Goal: Information Seeking & Learning: Learn about a topic

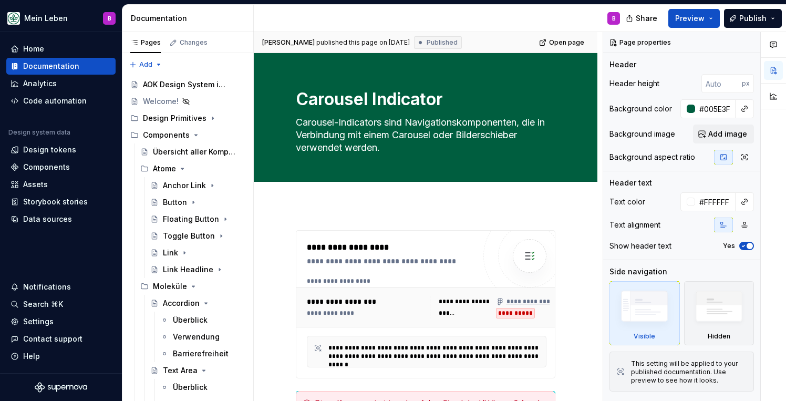
scroll to position [68, 0]
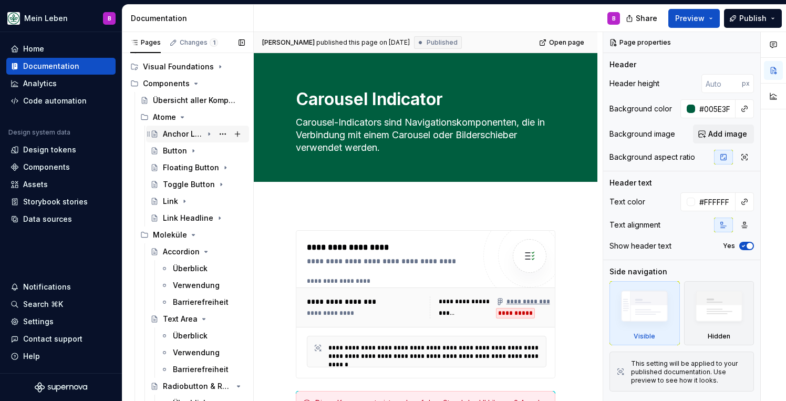
click at [182, 138] on div "Anchor Link" at bounding box center [183, 134] width 40 height 11
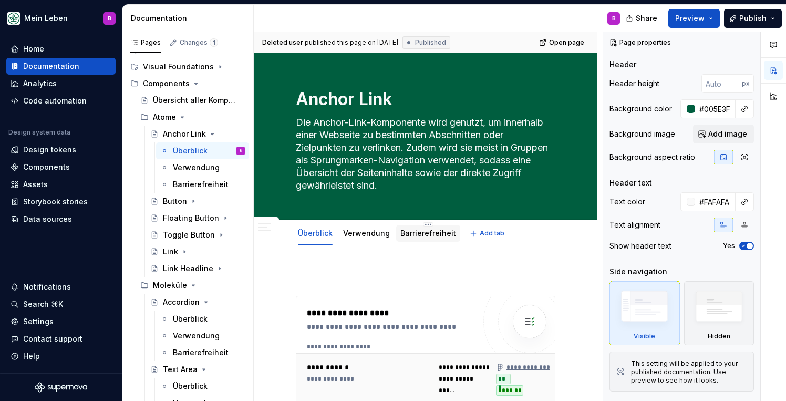
click at [402, 234] on link "Barrierefreiheit" at bounding box center [428, 233] width 56 height 9
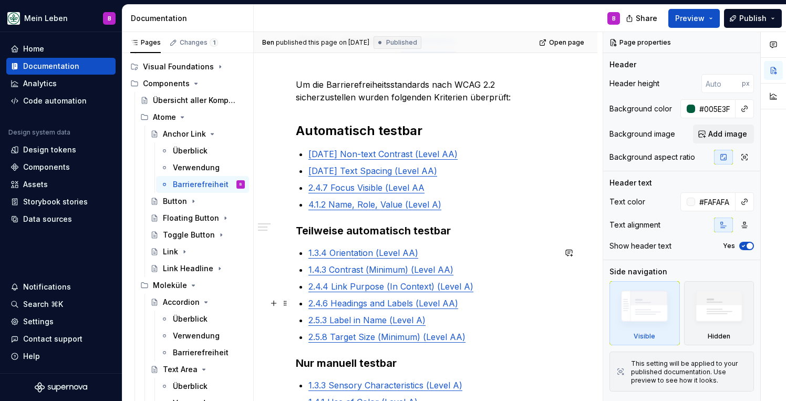
scroll to position [198, 0]
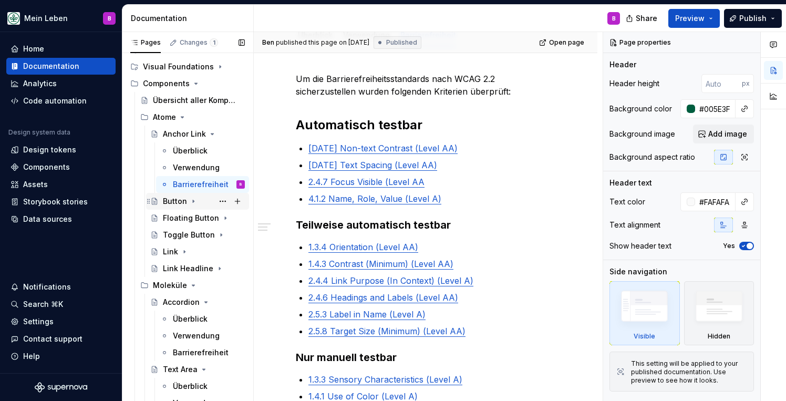
click at [176, 203] on div "Button" at bounding box center [175, 201] width 24 height 11
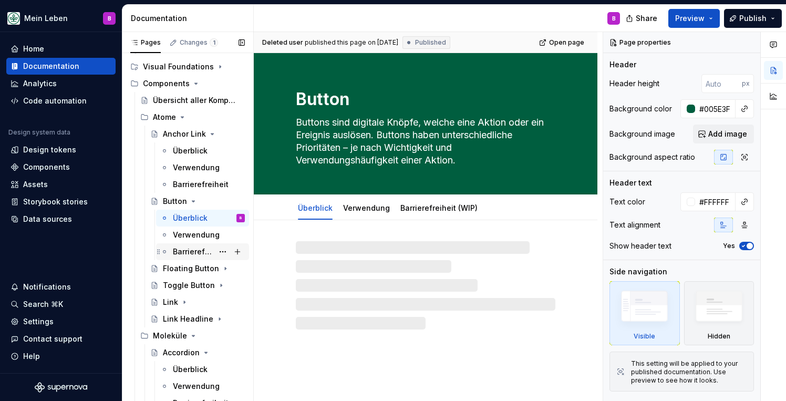
click at [180, 251] on div "Barrierefreiheit (WIP)" at bounding box center [193, 251] width 40 height 11
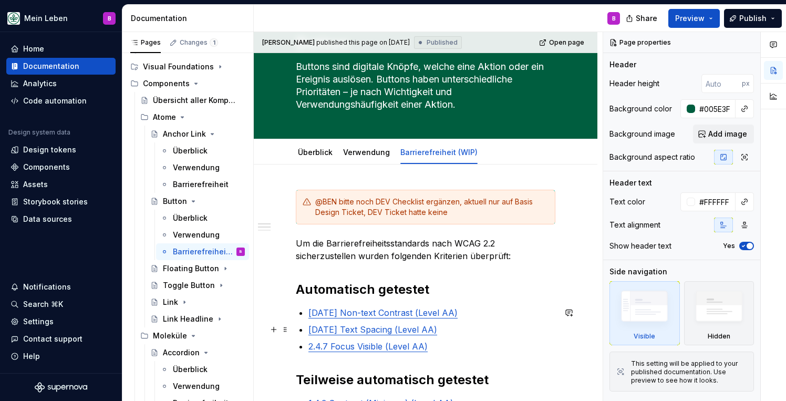
scroll to position [56, 0]
click at [190, 268] on div "Floating Button" at bounding box center [183, 268] width 40 height 11
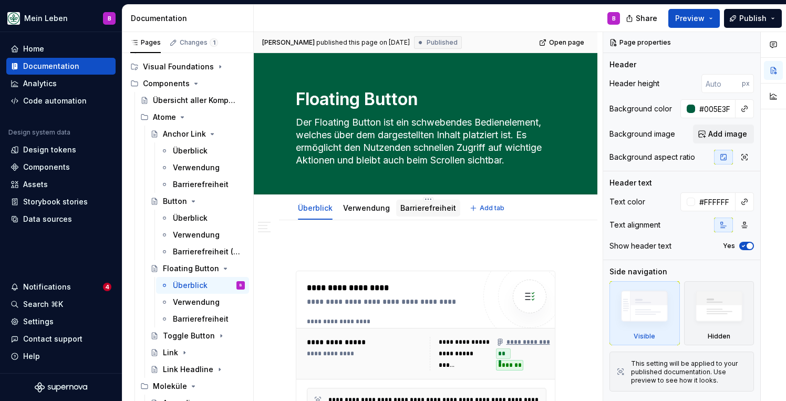
click at [420, 211] on link "Barrierefreiheit" at bounding box center [428, 207] width 56 height 9
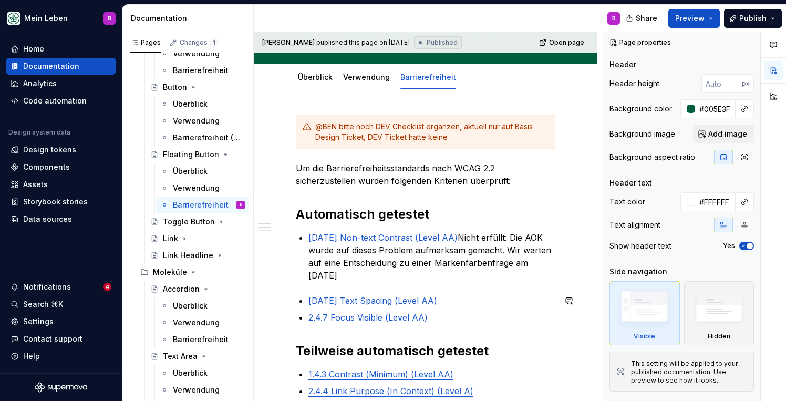
scroll to position [131, 0]
click at [514, 258] on p "[DATE] Non-text Contrast (Level AA) Nicht erfüllt: Die AOK wurde auf dieses Pro…" at bounding box center [431, 256] width 247 height 50
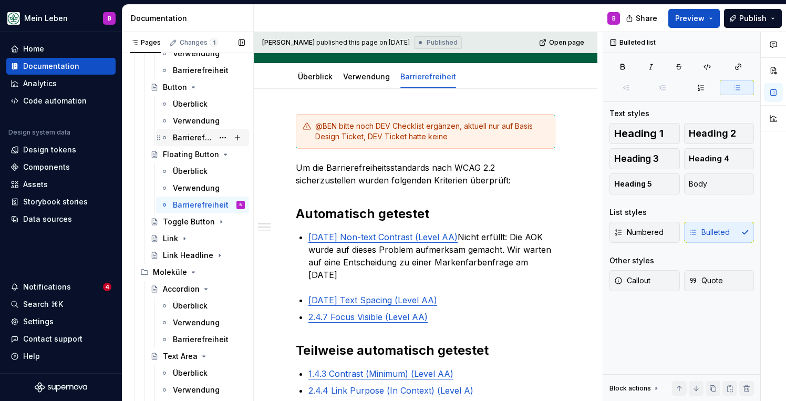
click at [186, 139] on div "Barrierefreiheit (WIP)" at bounding box center [193, 137] width 40 height 11
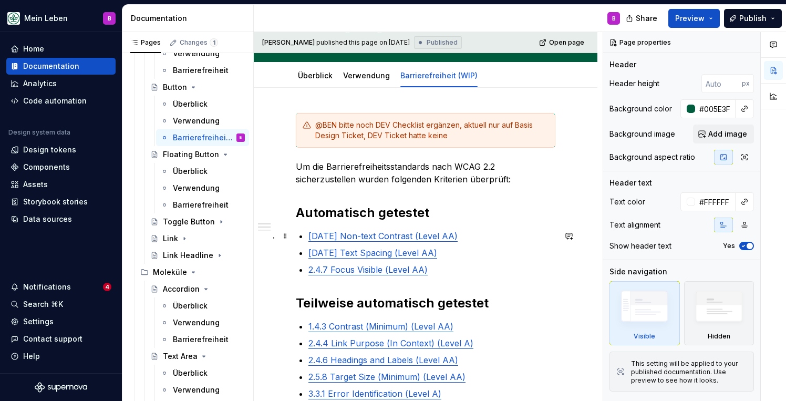
scroll to position [142, 0]
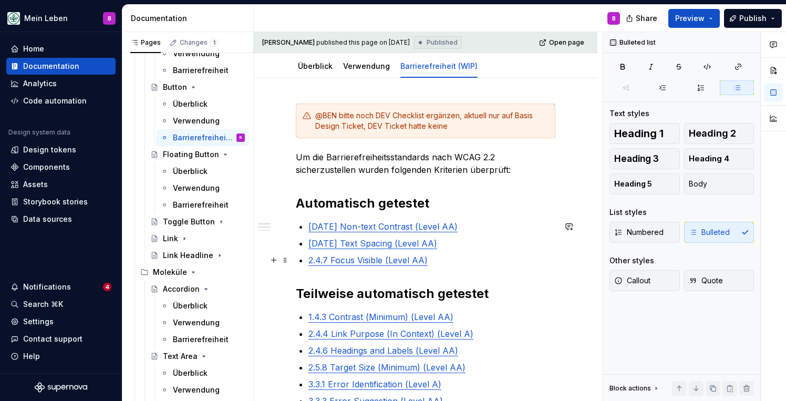
click at [440, 253] on ul "[DATE] Non-text Contrast (Level AA) [DATE] Text Spacing (Level AA) 2.4.7 Focus …" at bounding box center [431, 243] width 247 height 46
click at [439, 258] on p "2.4.7 Focus Visible (Level AA)" at bounding box center [431, 260] width 247 height 13
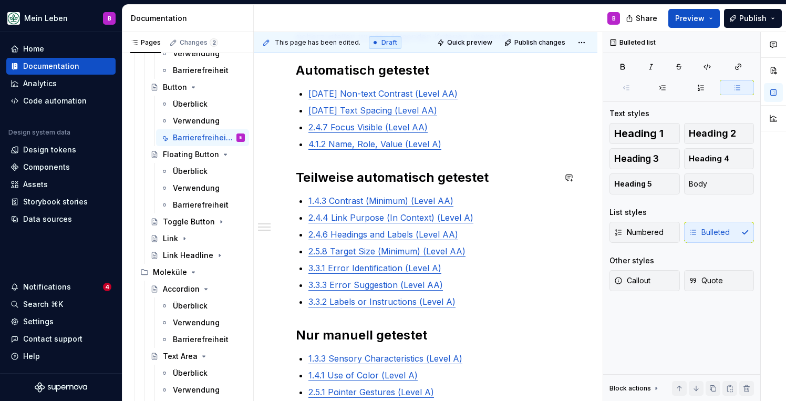
scroll to position [287, 0]
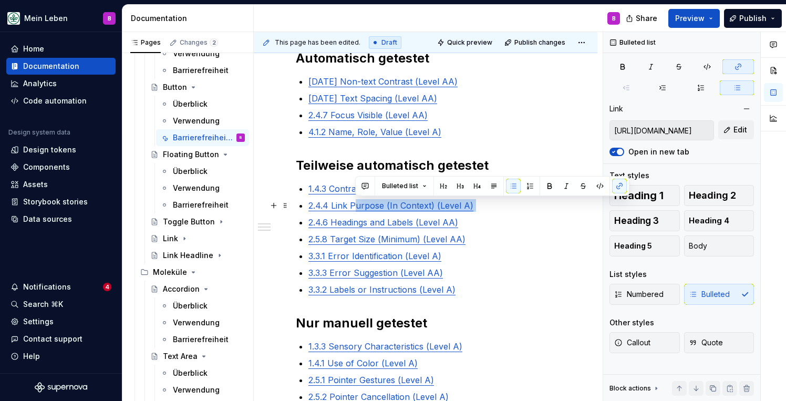
drag, startPoint x: 480, startPoint y: 206, endPoint x: 354, endPoint y: 204, distance: 126.1
click at [354, 204] on p "2.4.4 Link Purpose (In Context) (Level A)" at bounding box center [431, 205] width 247 height 13
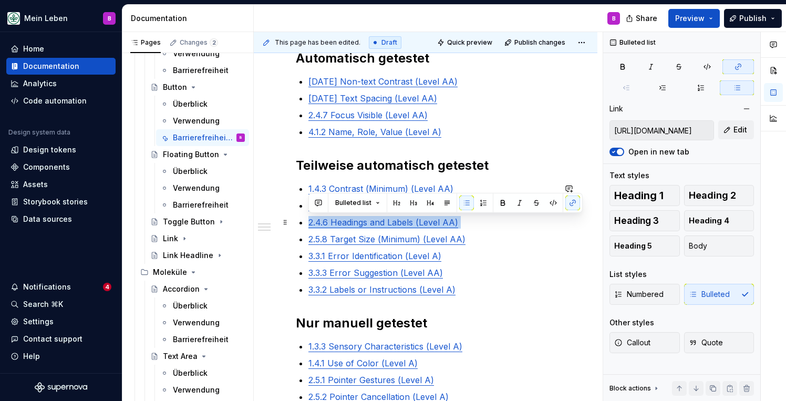
drag, startPoint x: 470, startPoint y: 224, endPoint x: 293, endPoint y: 222, distance: 176.5
click at [293, 222] on div "@BEN bitte noch DEV Checklist ergänzen, aktuell nur auf Basis Design Ticket, DE…" at bounding box center [426, 281] width 344 height 697
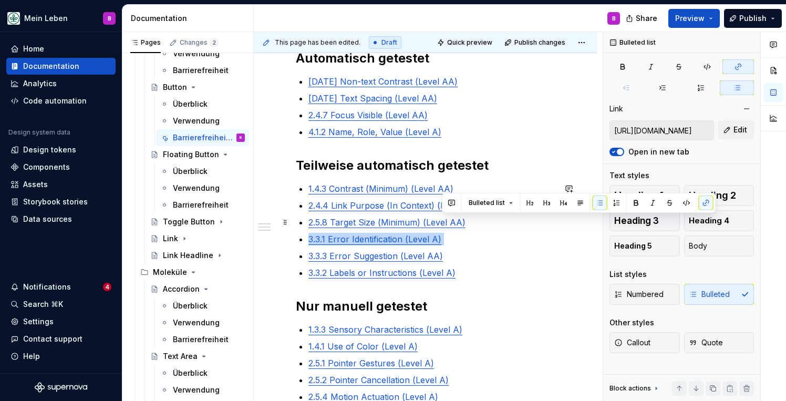
drag, startPoint x: 465, startPoint y: 239, endPoint x: 498, endPoint y: 223, distance: 36.9
click at [498, 223] on ul "1.4.3 Contrast (Minimum) (Level AA) 2.4.4 Link Purpose (In Context) (Level A) 2…" at bounding box center [431, 230] width 247 height 97
click at [475, 240] on p "3.3.1 Error Identification (Level A)" at bounding box center [431, 239] width 247 height 13
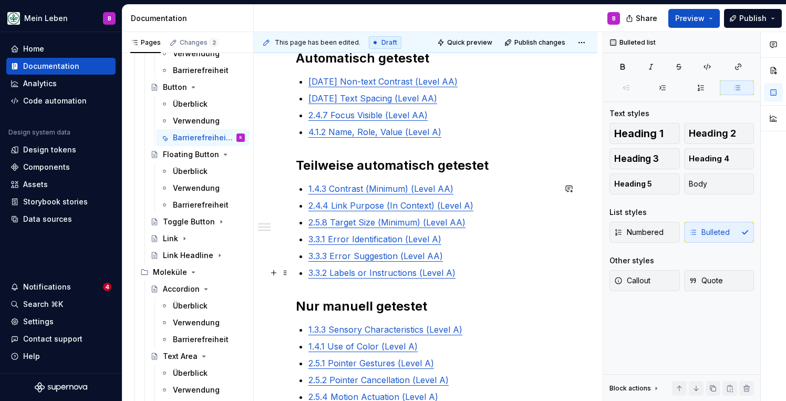
click at [463, 274] on p "3.3.2 Labels or Instructions (Level A)" at bounding box center [431, 272] width 247 height 13
click at [480, 219] on p "2.5.8 Target Size (Minimum) (Level AA)" at bounding box center [431, 222] width 247 height 13
click at [480, 211] on p "2.4.4 Link Purpose (In Context) (Level A)" at bounding box center [431, 205] width 247 height 13
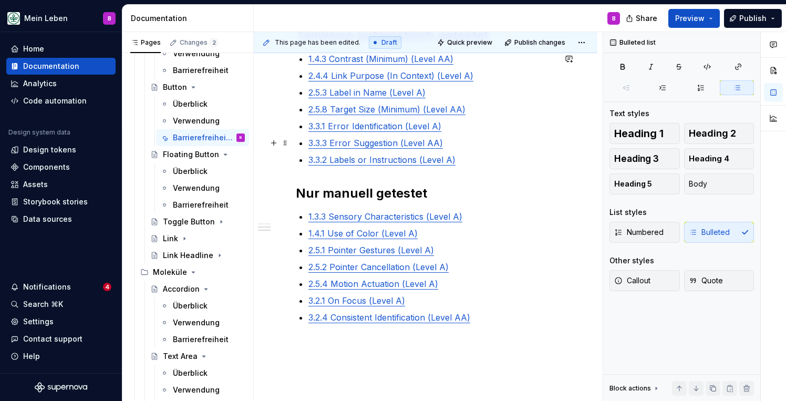
scroll to position [402, 0]
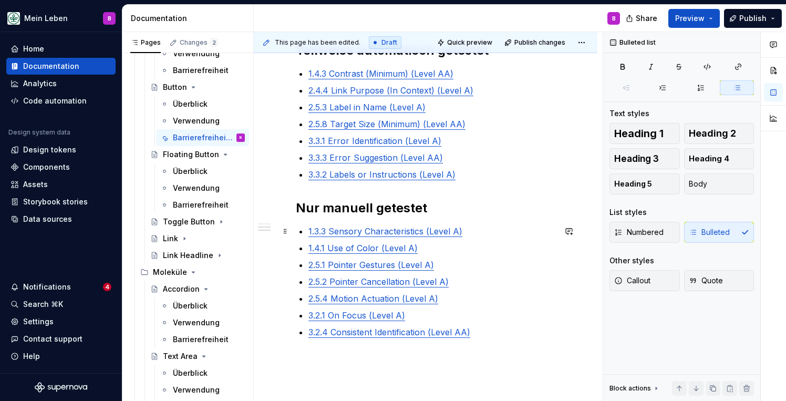
click at [471, 227] on p "1.3.3 Sensory Characteristics (Level A)" at bounding box center [431, 231] width 247 height 13
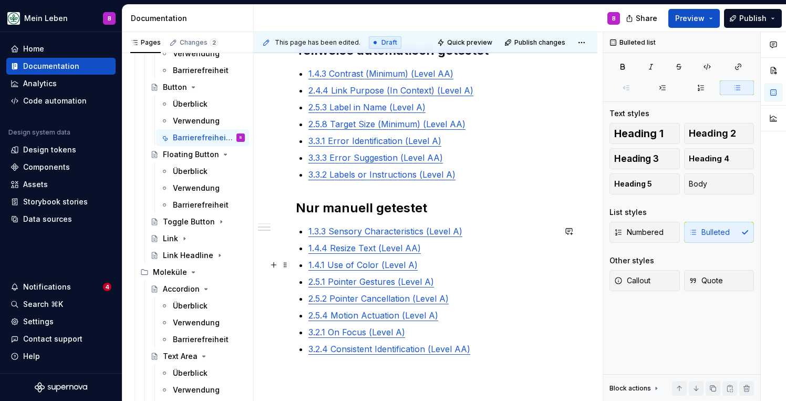
click at [439, 268] on p "1.4.1 Use of Color (Level A)" at bounding box center [431, 264] width 247 height 13
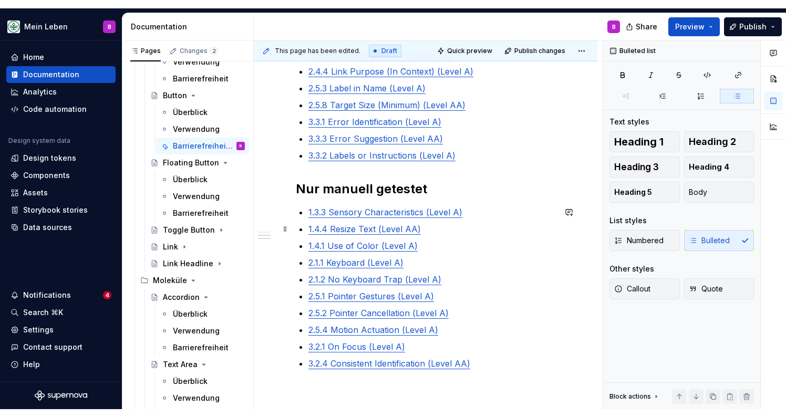
scroll to position [431, 0]
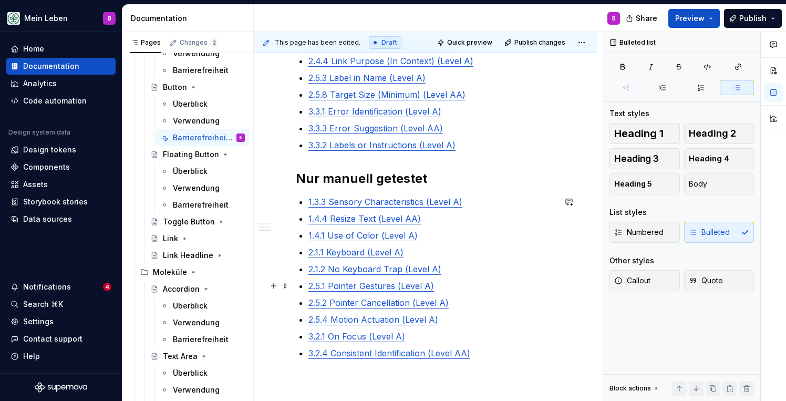
click at [453, 286] on p "2.5.1 Pointer Gestures (Level A)" at bounding box center [431, 285] width 247 height 13
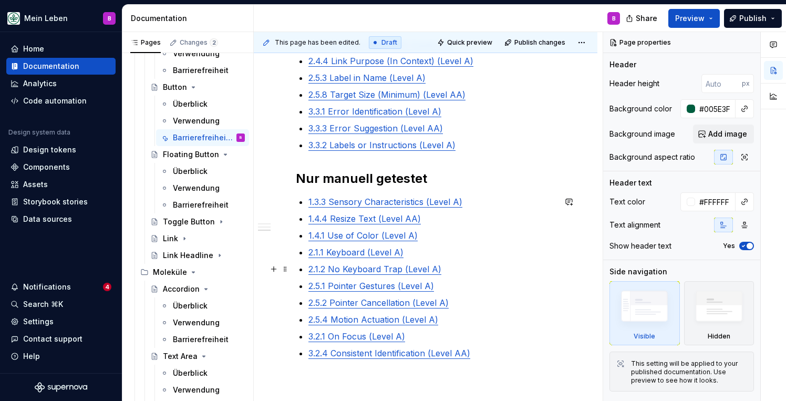
click at [443, 271] on p "2.1.2 No Keyboard Trap (Level A)" at bounding box center [431, 269] width 247 height 13
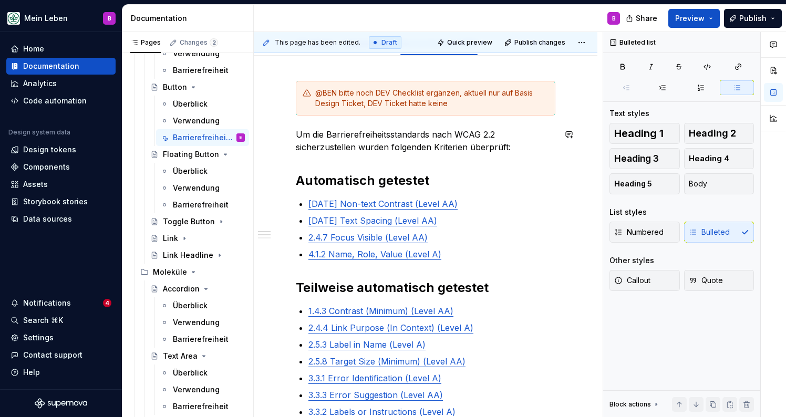
scroll to position [164, 0]
click at [552, 114] on div "@BEN bitte noch DEV Checklist ergänzen, aktuell nur auf Basis Design Ticket, DE…" at bounding box center [426, 98] width 260 height 35
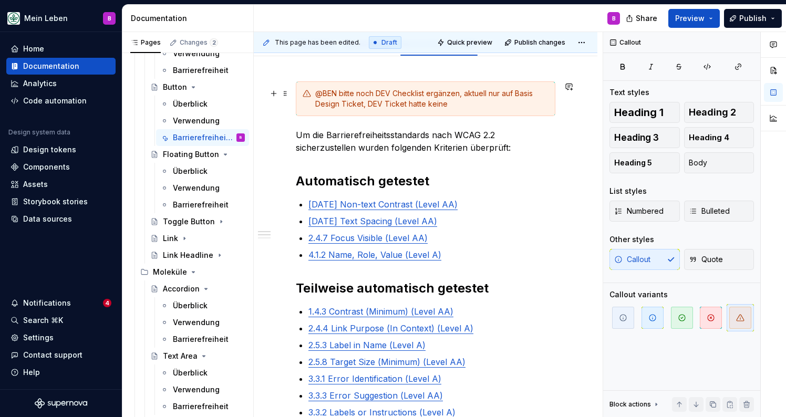
click at [555, 123] on div "@BEN bitte noch DEV Checklist ergänzen, aktuell nur auf Basis Design Ticket, DE…" at bounding box center [426, 384] width 260 height 606
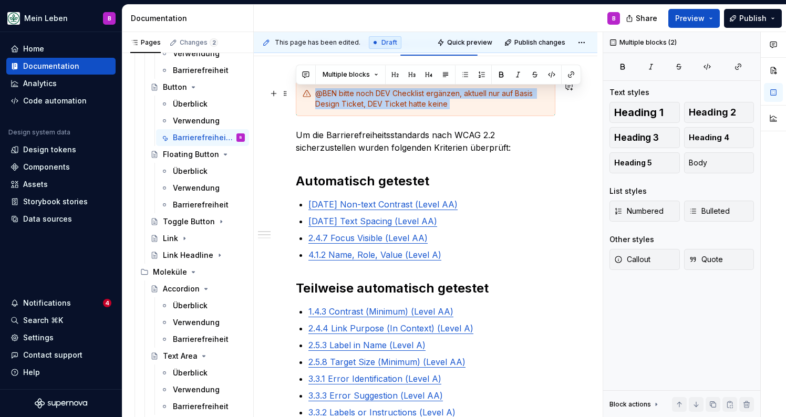
drag, startPoint x: 296, startPoint y: 132, endPoint x: 291, endPoint y: 100, distance: 32.5
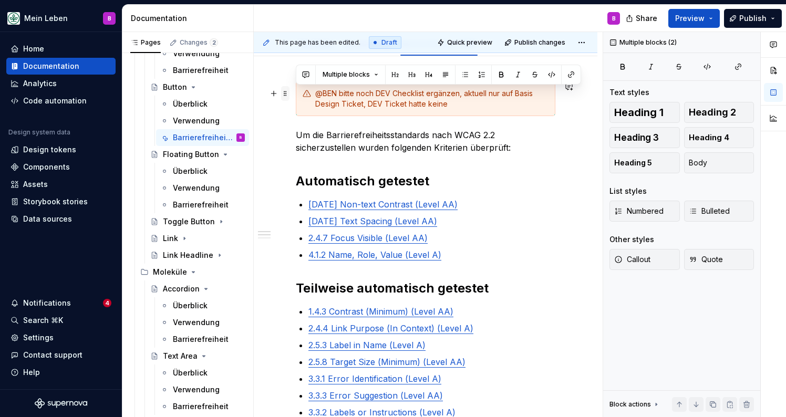
click at [285, 94] on span at bounding box center [285, 93] width 8 height 15
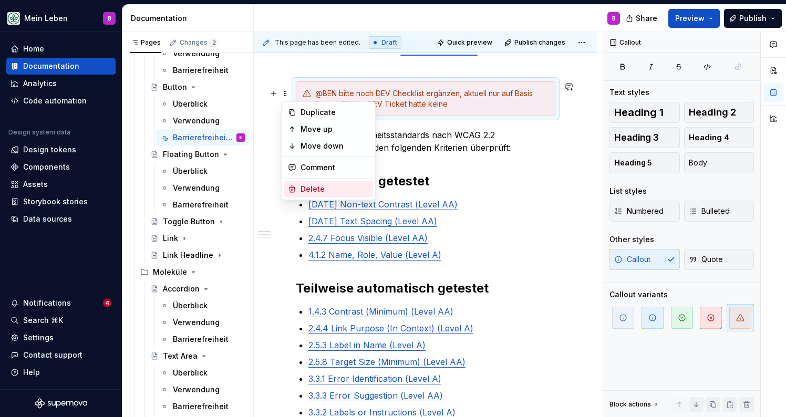
click at [303, 187] on div "Delete" at bounding box center [334, 189] width 68 height 11
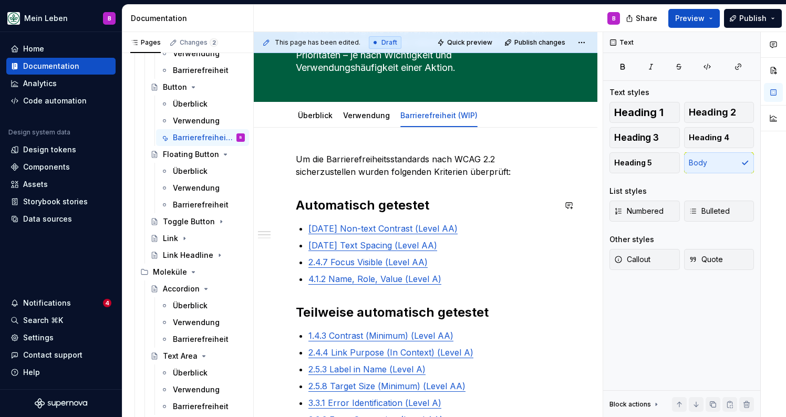
scroll to position [87, 0]
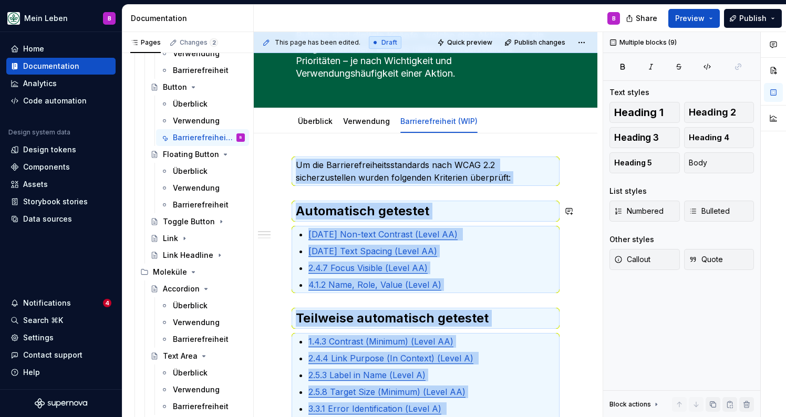
copy div "Um die Barrierefreiheitsstandards nach WCAG 2.2 sicherzustellen wurden folgende…"
click at [179, 202] on div "Barrierefreiheit" at bounding box center [193, 205] width 40 height 11
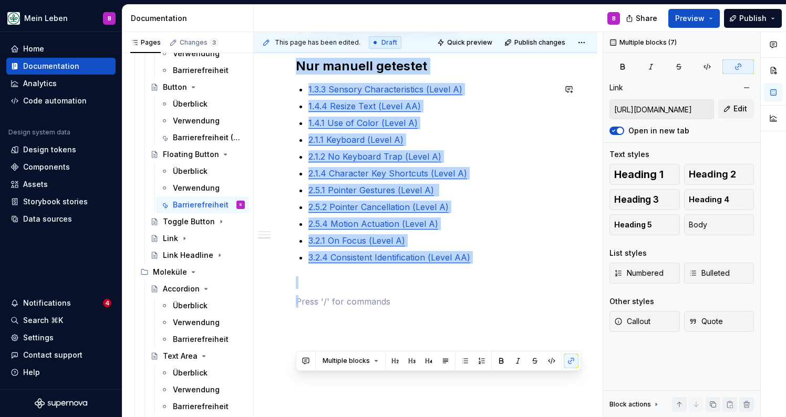
scroll to position [500, 0]
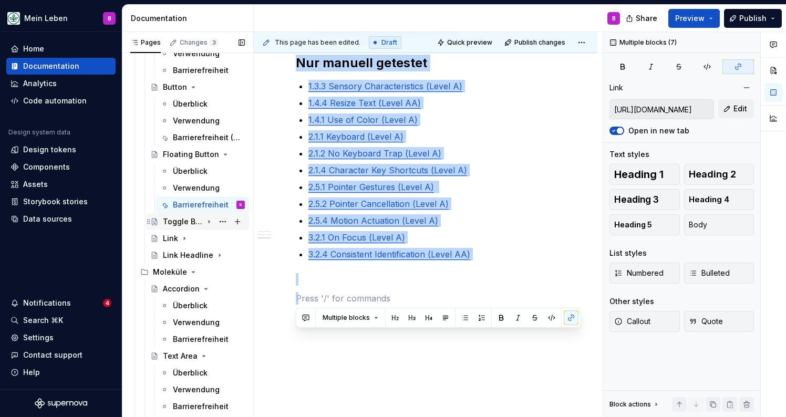
click at [185, 226] on div "Toggle Button" at bounding box center [183, 221] width 40 height 11
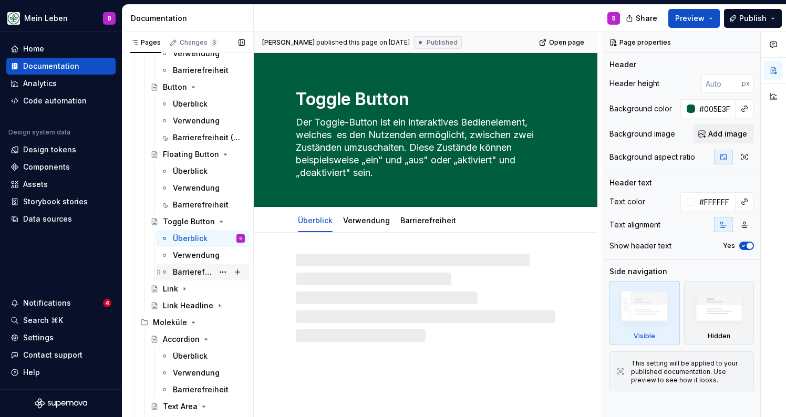
click at [193, 274] on div "Barrierefreiheit" at bounding box center [193, 272] width 40 height 11
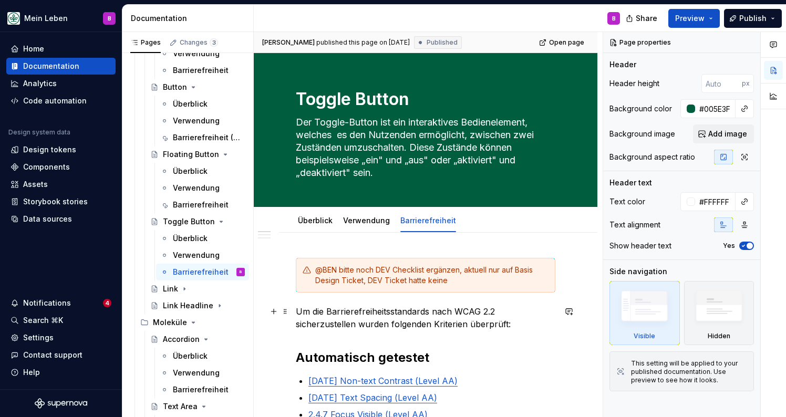
click at [396, 323] on p "Um die Barrierefreiheitsstandards nach WCAG 2.2 sicherzustellen wurden folgende…" at bounding box center [426, 317] width 260 height 25
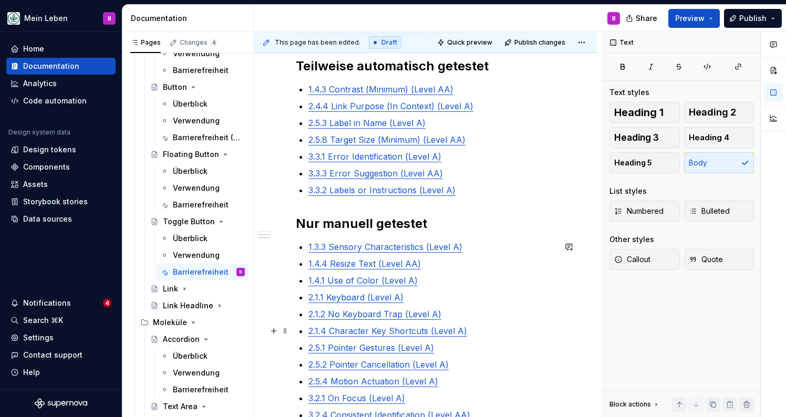
scroll to position [362, 0]
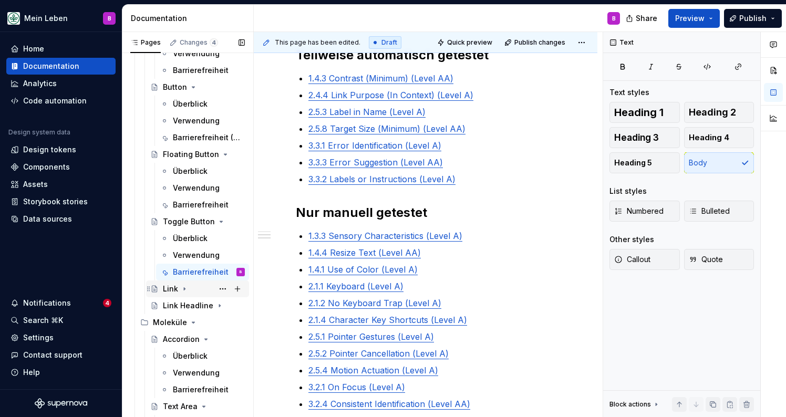
click at [172, 290] on div "Link" at bounding box center [170, 289] width 15 height 11
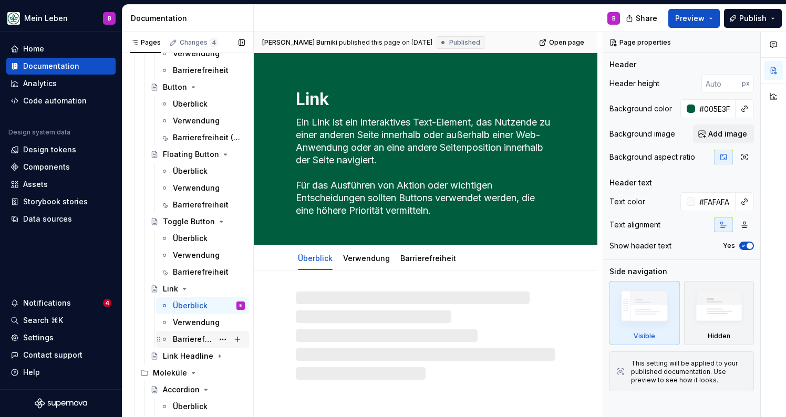
click at [184, 338] on div "Barrierefreiheit" at bounding box center [193, 339] width 40 height 11
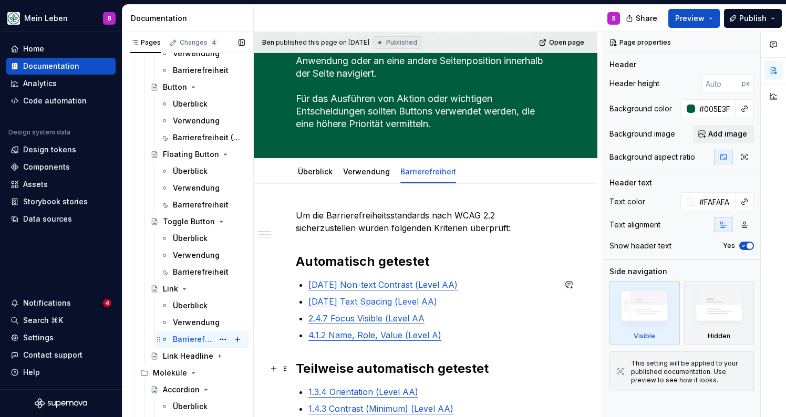
scroll to position [96, 0]
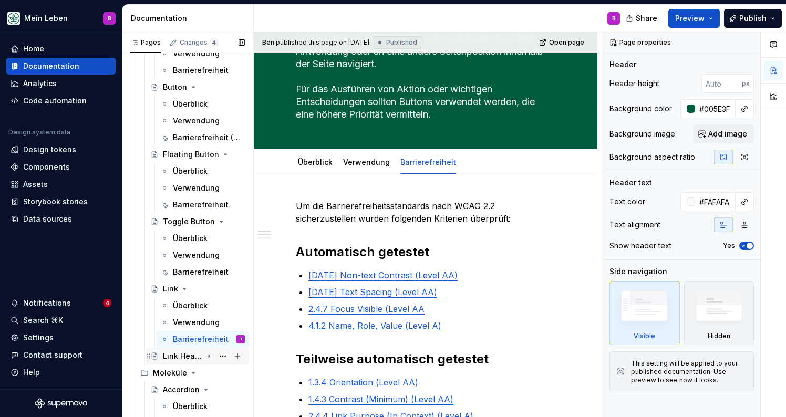
click at [185, 362] on div "Link Headline" at bounding box center [204, 356] width 82 height 15
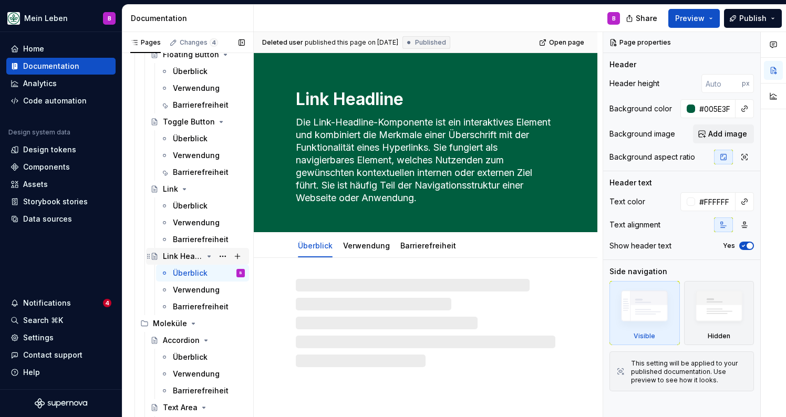
scroll to position [293, 0]
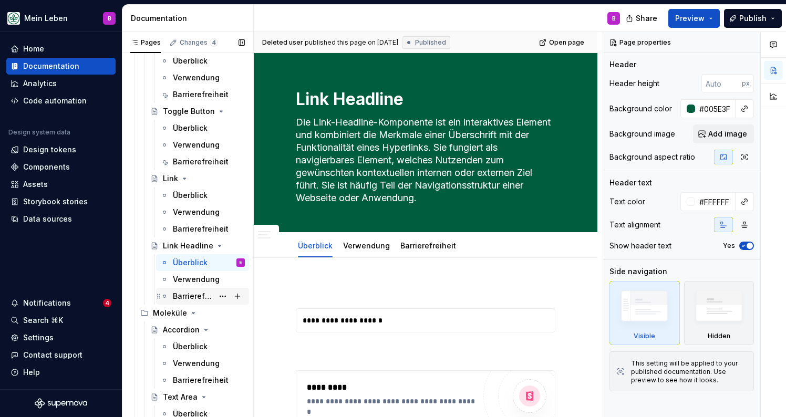
click at [188, 297] on div "Barrierefreiheit" at bounding box center [193, 296] width 40 height 11
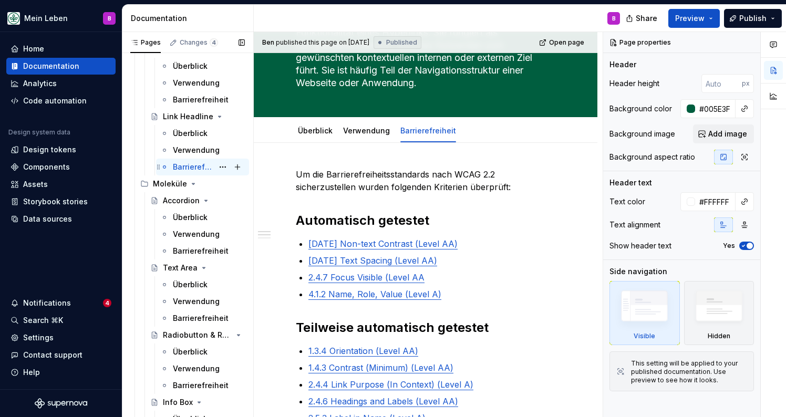
scroll to position [441, 0]
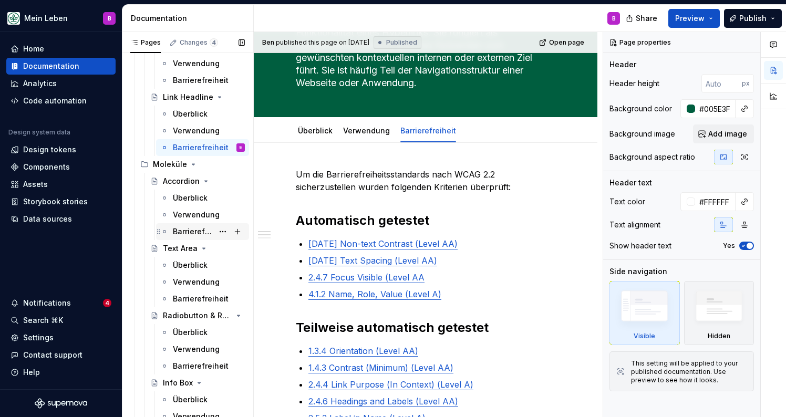
click at [186, 231] on div "Barrierefreiheit" at bounding box center [193, 231] width 40 height 11
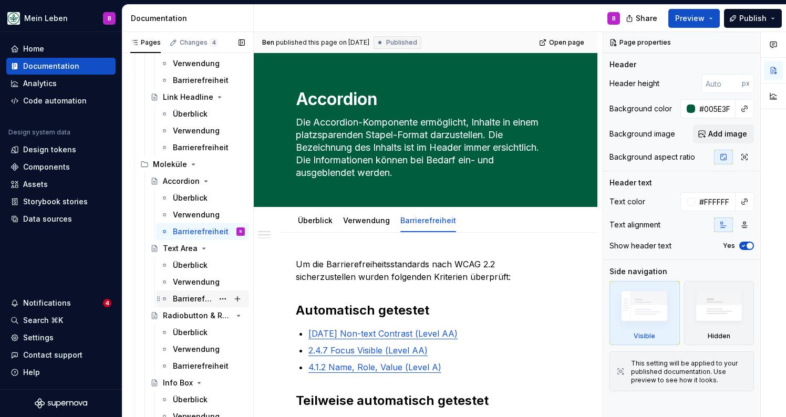
click at [198, 299] on div "Barrierefreiheit" at bounding box center [193, 299] width 40 height 11
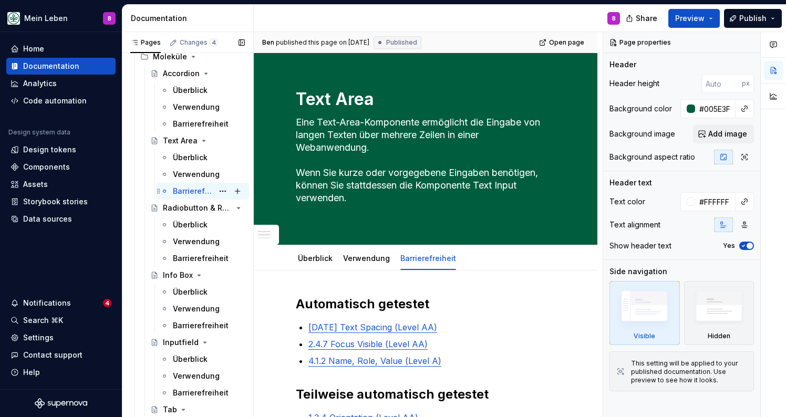
scroll to position [553, 0]
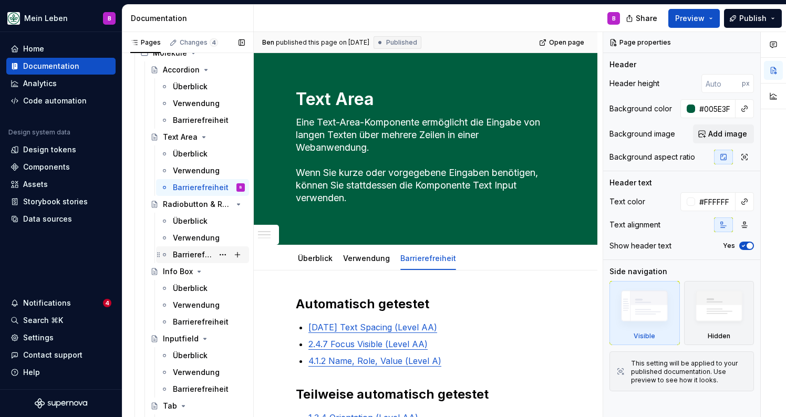
click at [202, 256] on div "Barrierefreiheit" at bounding box center [193, 255] width 40 height 11
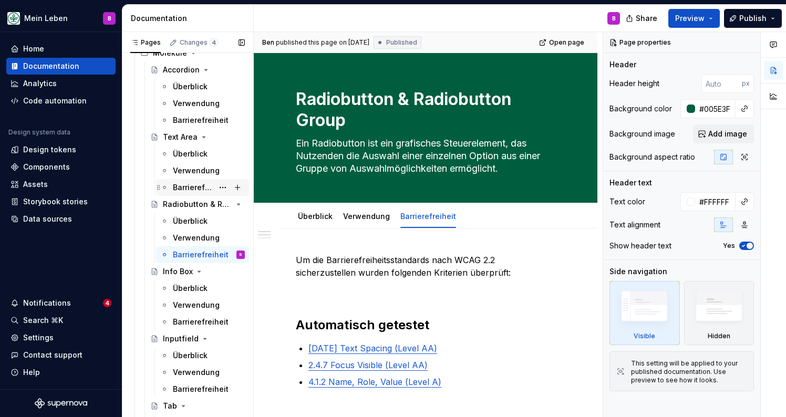
click at [190, 189] on div "Barrierefreiheit" at bounding box center [193, 187] width 40 height 11
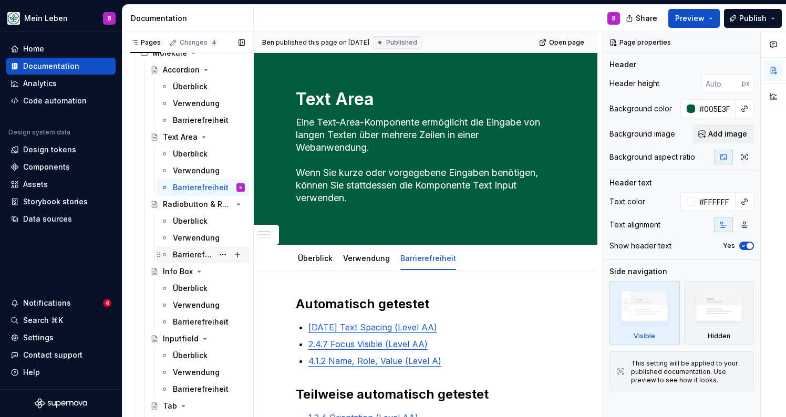
click at [193, 256] on div "Barrierefreiheit" at bounding box center [193, 255] width 40 height 11
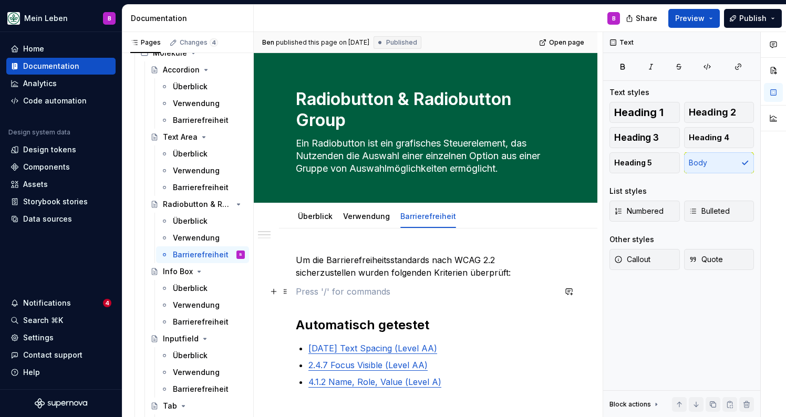
click at [315, 294] on p at bounding box center [426, 291] width 260 height 13
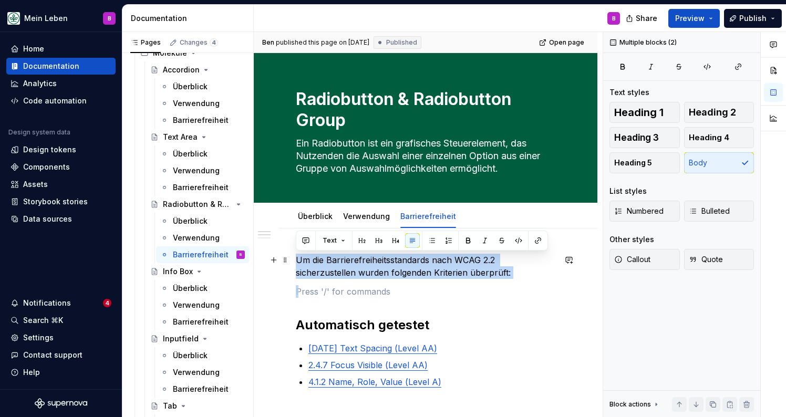
drag, startPoint x: 430, startPoint y: 294, endPoint x: 296, endPoint y: 260, distance: 138.9
copy p "Um die Barrierefreiheitsstandards nach WCAG 2.2 sicherzustellen wurden folgende…"
click at [190, 190] on div "Barrierefreiheit" at bounding box center [193, 187] width 40 height 11
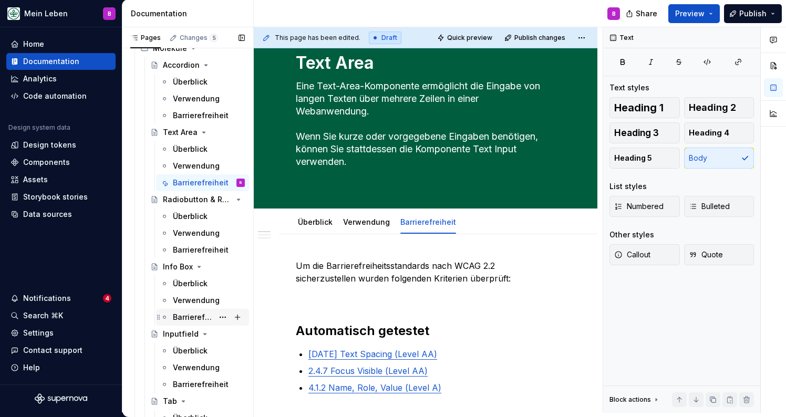
click at [191, 316] on div "Barrierefreiheit" at bounding box center [193, 317] width 40 height 11
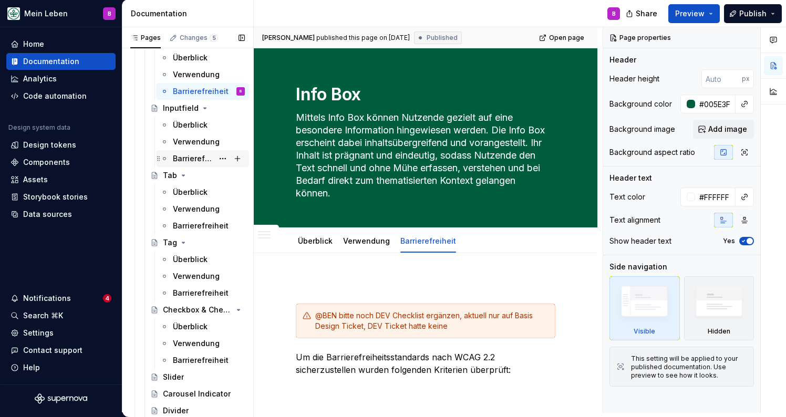
click at [184, 157] on div "Barrierefreiheit" at bounding box center [193, 158] width 40 height 11
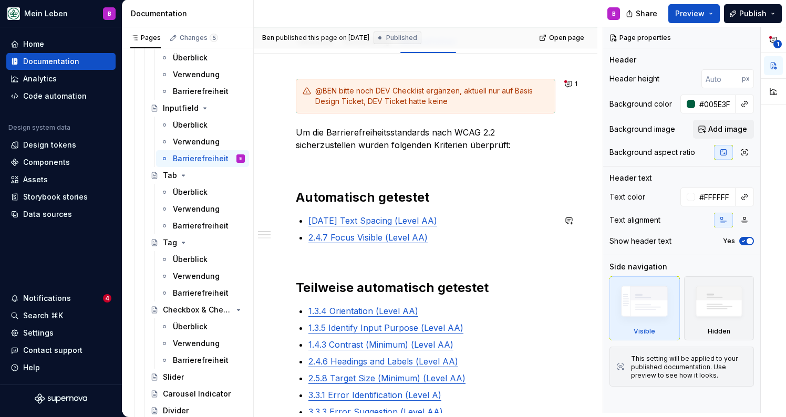
scroll to position [200, 0]
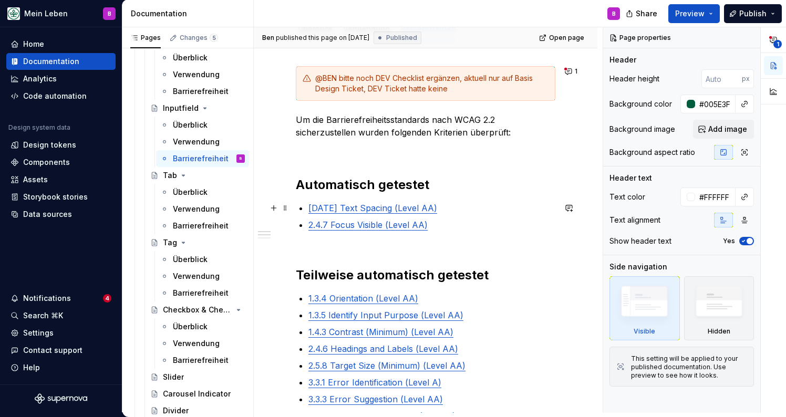
click at [307, 208] on div "@BEN bitte noch DEV Checklist ergänzen, aktuell nur auf Basis Design Ticket, DE…" at bounding box center [426, 353] width 260 height 575
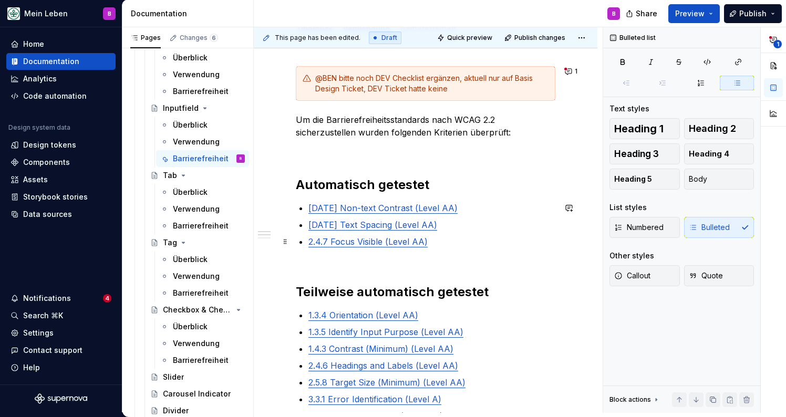
click at [432, 242] on p "2.4.7 Focus Visible (Level AA)" at bounding box center [431, 241] width 247 height 13
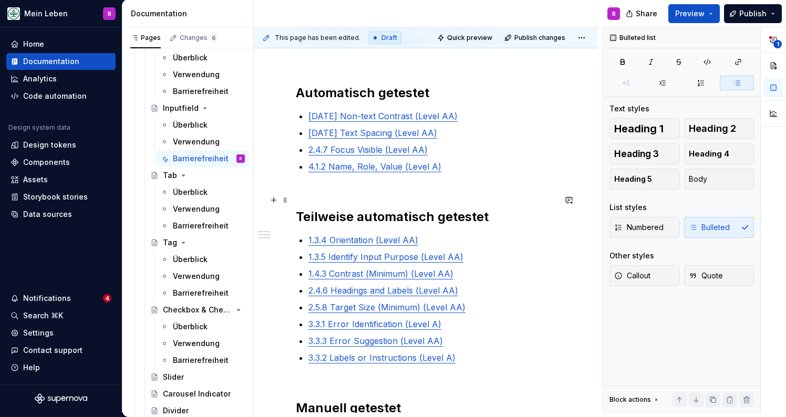
scroll to position [299, 0]
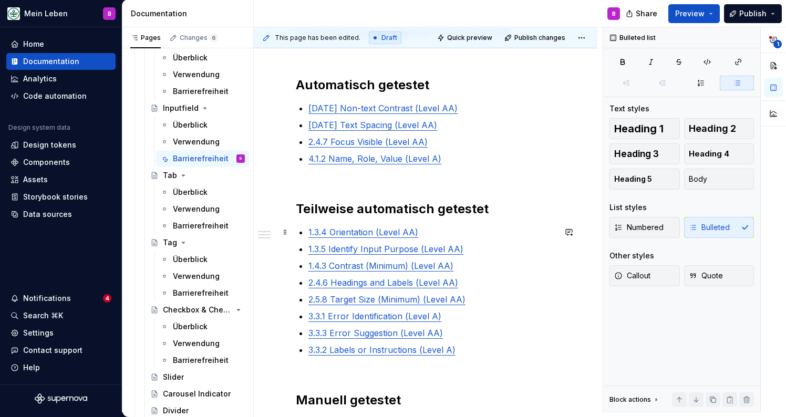
click at [426, 235] on p "1.3.4 Orientation (Level AA)" at bounding box center [431, 232] width 247 height 13
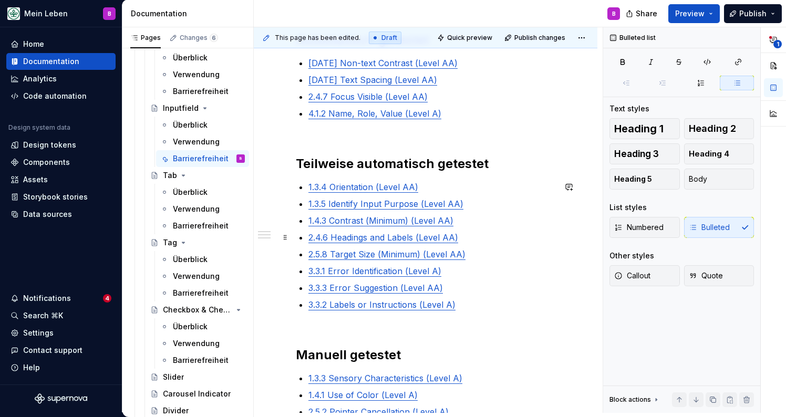
click at [472, 235] on p "2.4.6 Headings and Labels (Level AA)" at bounding box center [431, 237] width 247 height 13
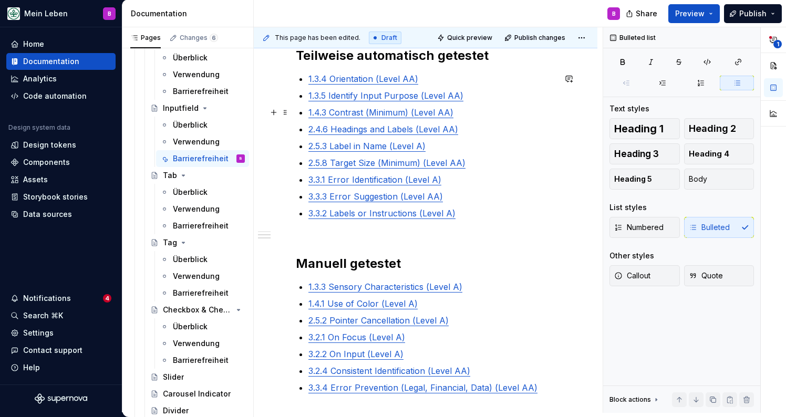
scroll to position [459, 0]
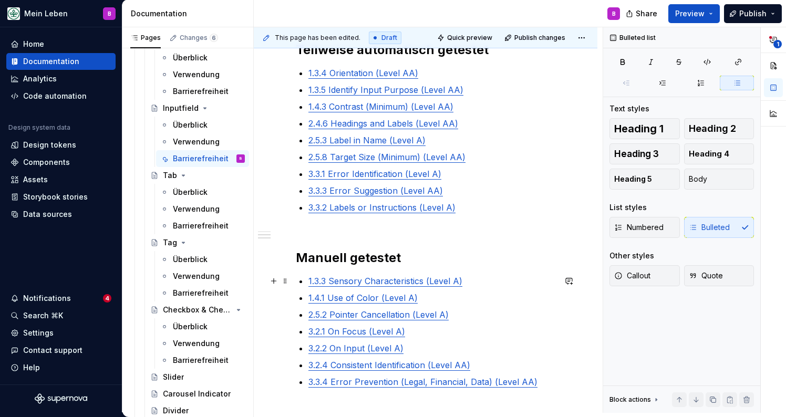
click at [308, 278] on div "@BEN bitte noch DEV Checklist ergänzen, aktuell nur auf Basis Design Ticket, DE…" at bounding box center [426, 119] width 260 height 625
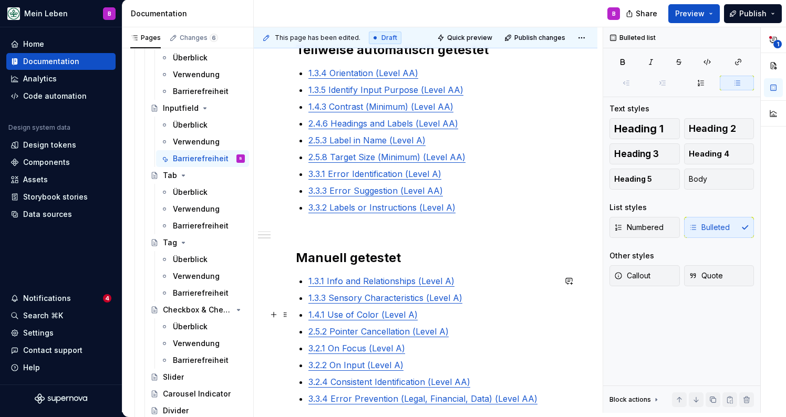
click at [472, 309] on p "1.4.1 Use of Color (Level A)" at bounding box center [431, 314] width 247 height 13
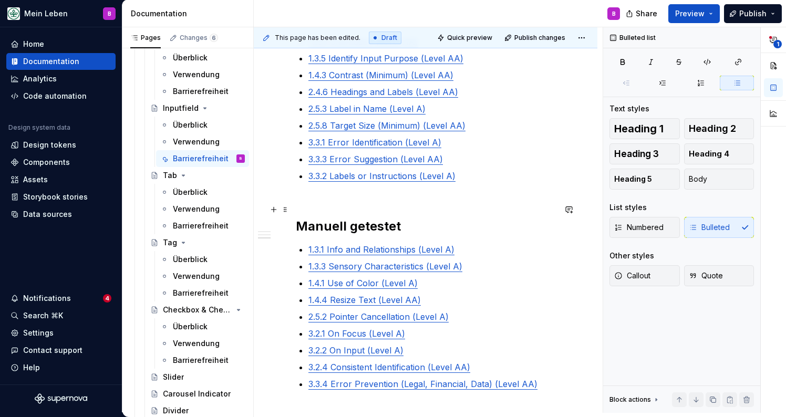
scroll to position [495, 0]
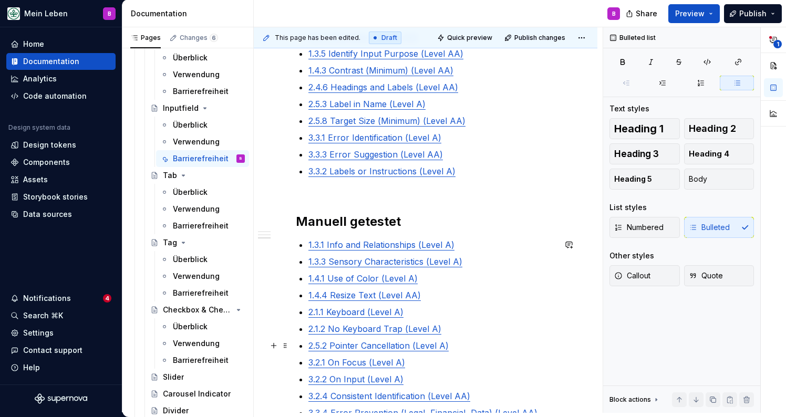
click at [463, 348] on p "2.5.2 Pointer Cancellation (Level A)" at bounding box center [431, 345] width 247 height 13
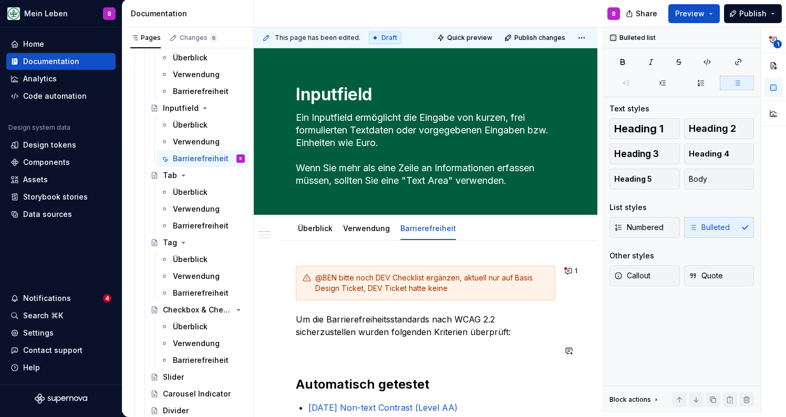
scroll to position [0, 0]
click at [285, 279] on span at bounding box center [285, 278] width 8 height 15
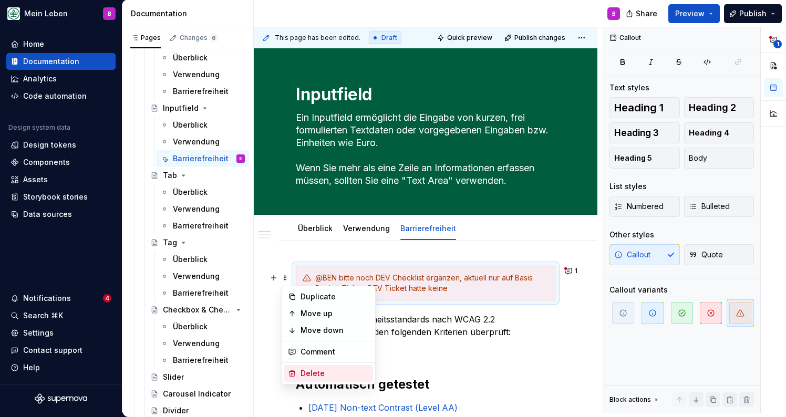
click at [310, 372] on div "Delete" at bounding box center [334, 373] width 68 height 11
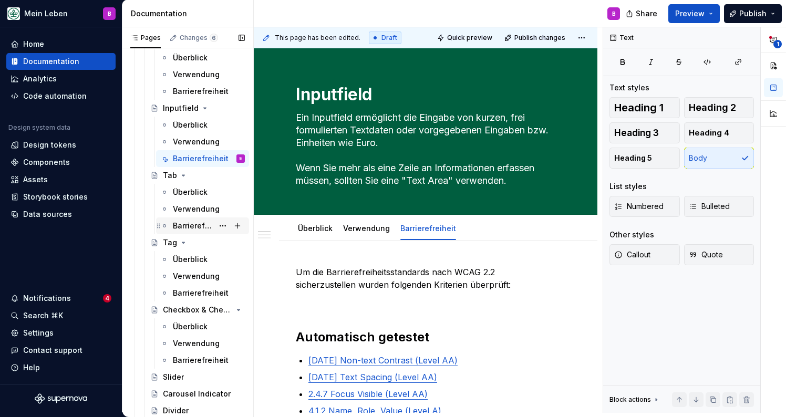
click at [194, 226] on div "Barrierefreiheit" at bounding box center [193, 226] width 40 height 11
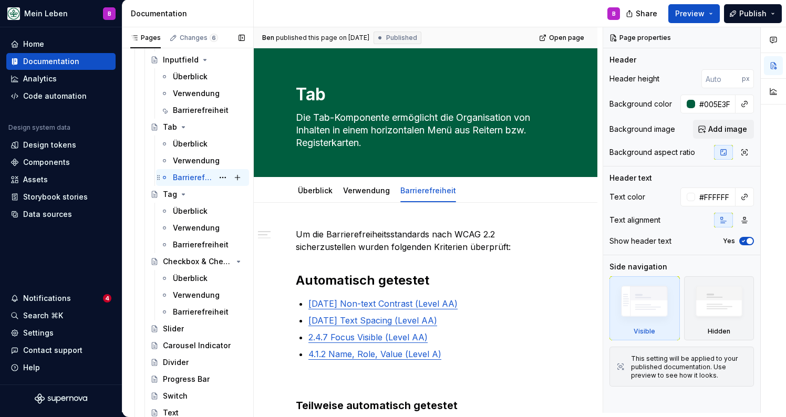
scroll to position [844, 0]
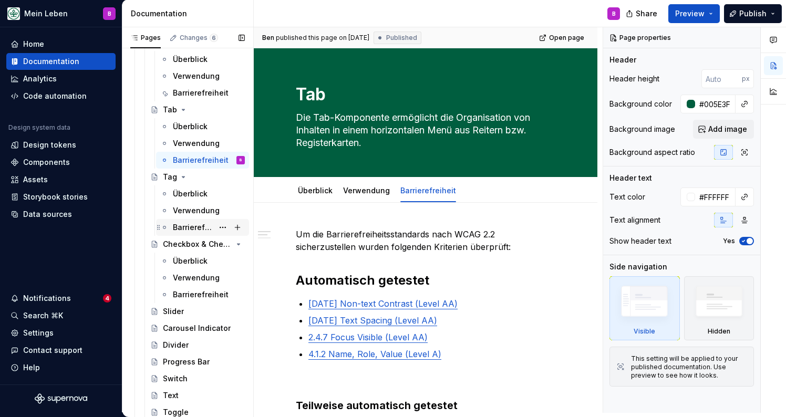
click at [190, 226] on div "Barrierefreiheit" at bounding box center [193, 227] width 40 height 11
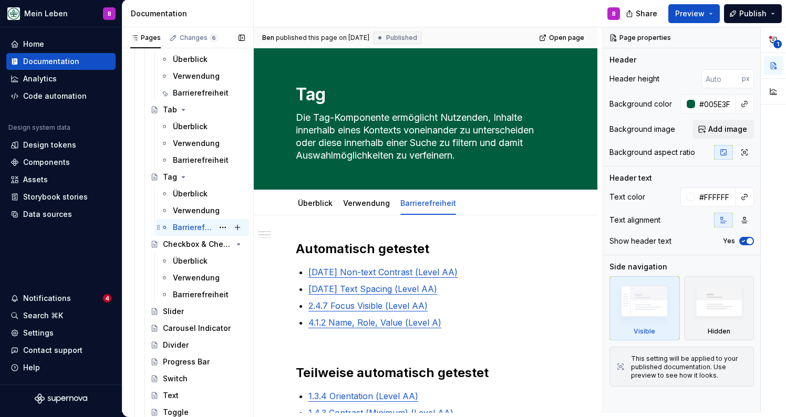
scroll to position [908, 0]
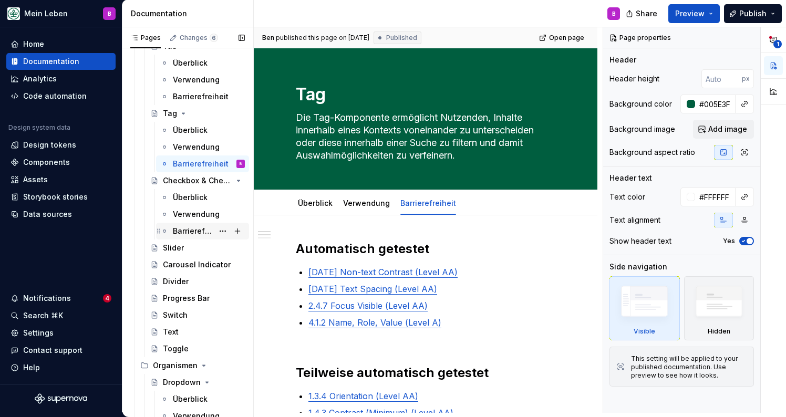
click at [189, 231] on div "Barrierefreiheit" at bounding box center [193, 231] width 40 height 11
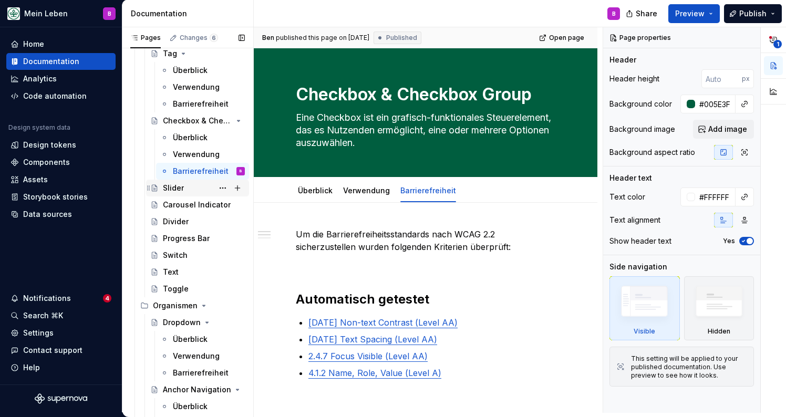
scroll to position [969, 0]
click at [174, 185] on div "Slider" at bounding box center [173, 187] width 21 height 11
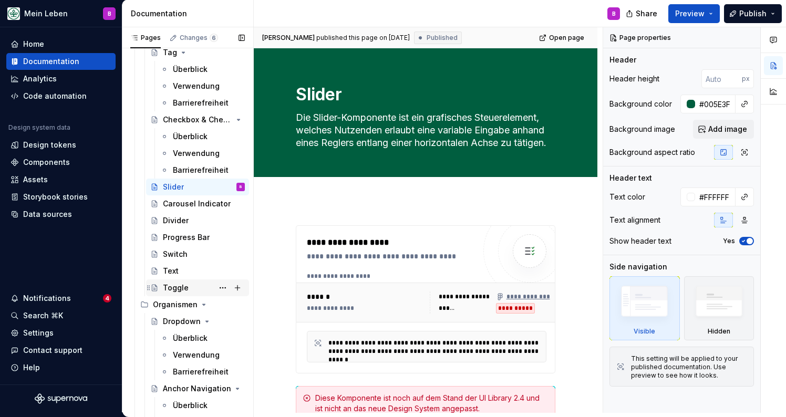
click at [188, 286] on div "Toggle" at bounding box center [204, 288] width 82 height 15
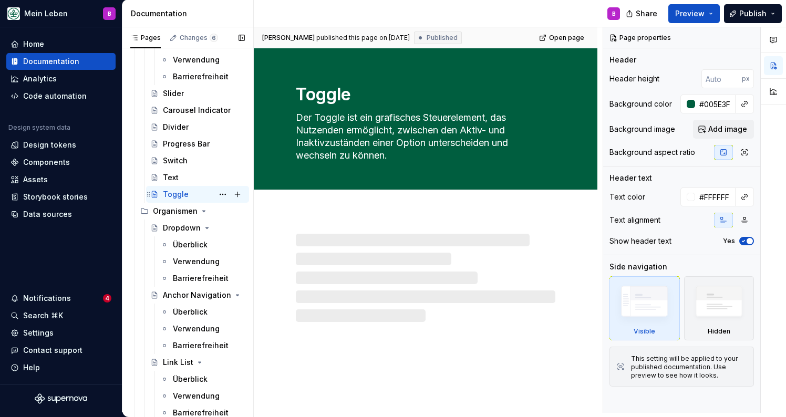
scroll to position [1064, 0]
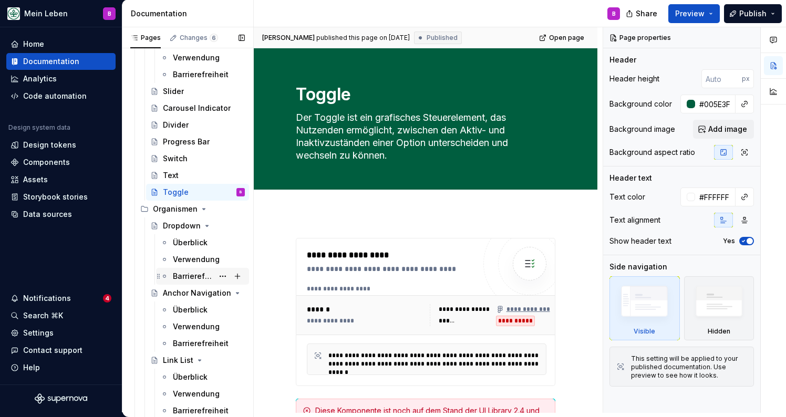
click at [183, 274] on div "Barrierefreiheit" at bounding box center [193, 276] width 40 height 11
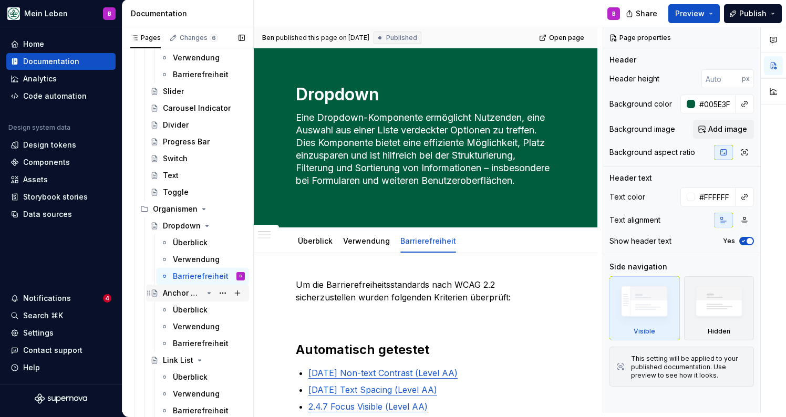
scroll to position [1111, 0]
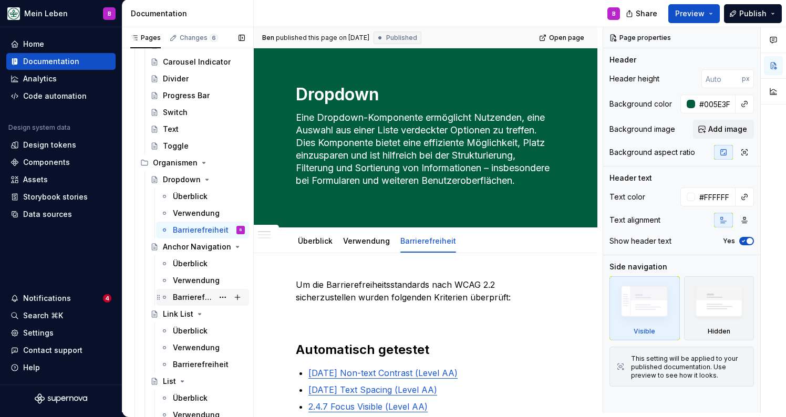
click at [196, 298] on div "Barrierefreiheit" at bounding box center [193, 297] width 40 height 11
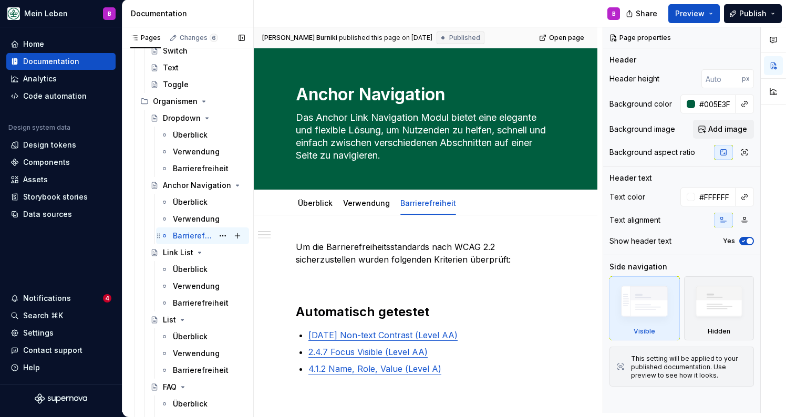
scroll to position [1173, 0]
click at [196, 298] on div "Barrierefreiheit" at bounding box center [193, 302] width 40 height 11
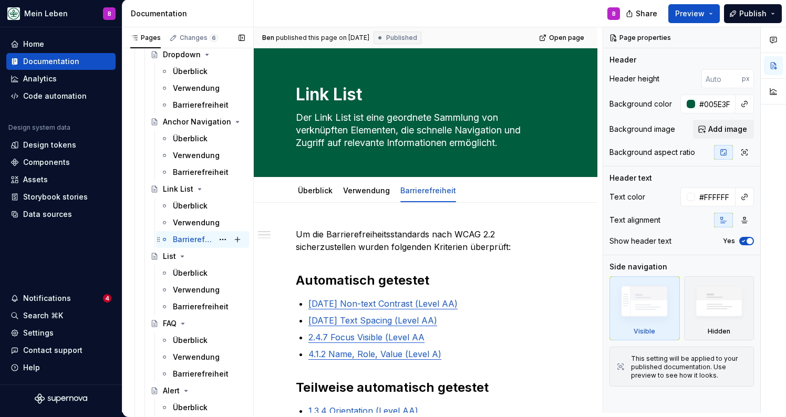
scroll to position [1242, 0]
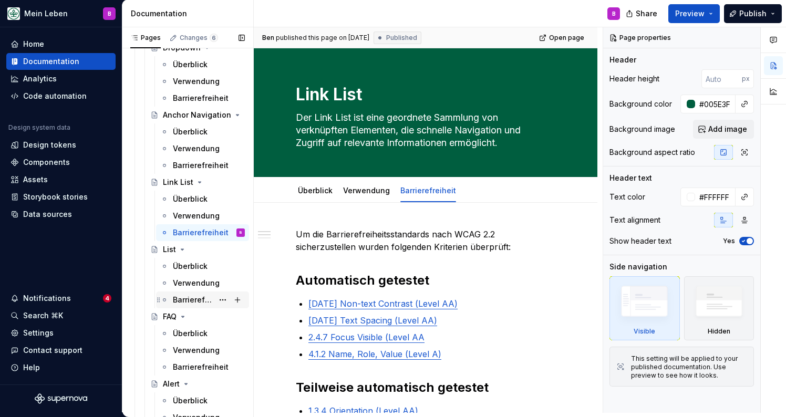
click at [196, 298] on div "Barrierefreiheit" at bounding box center [193, 300] width 40 height 11
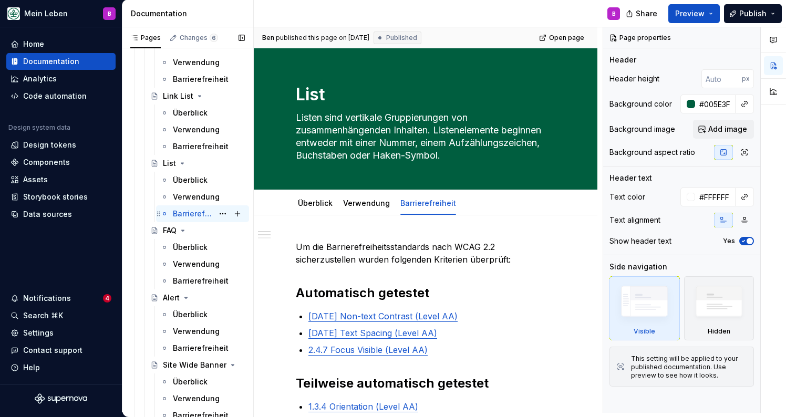
scroll to position [1337, 0]
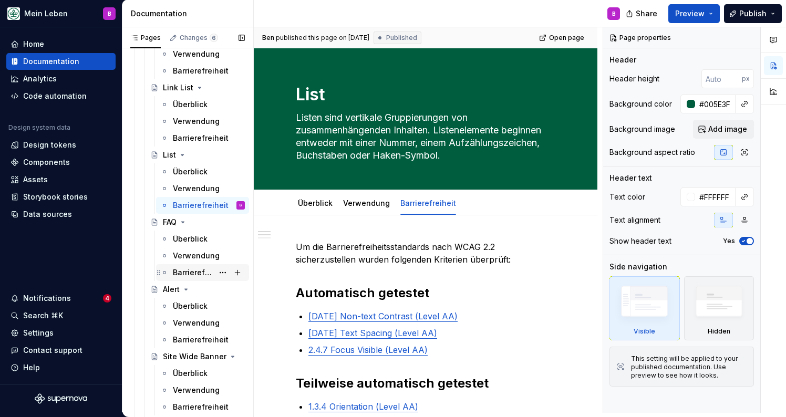
click at [191, 278] on div "Barrierefreiheit" at bounding box center [209, 272] width 72 height 15
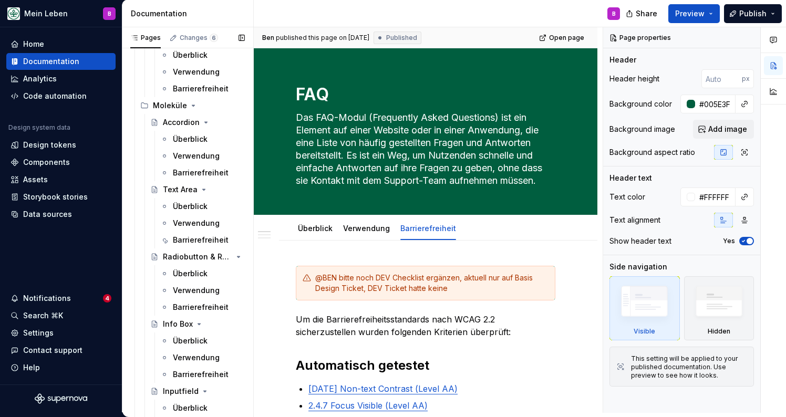
scroll to position [487, 0]
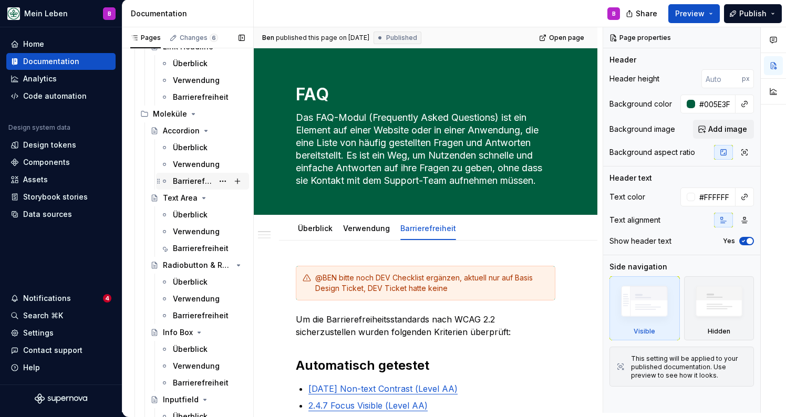
click at [182, 185] on div "Barrierefreiheit" at bounding box center [193, 181] width 40 height 11
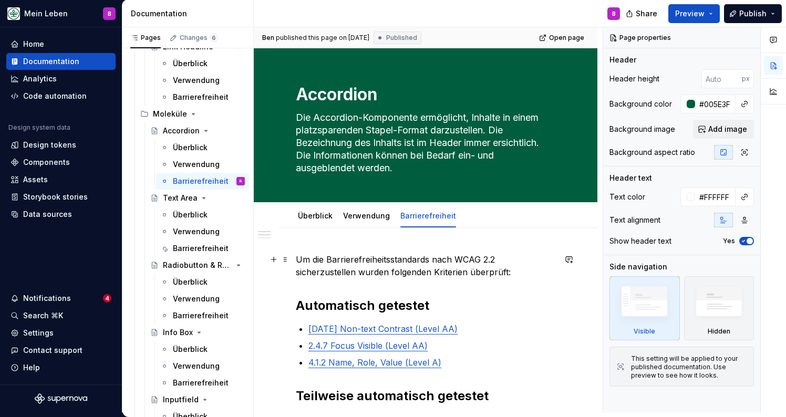
click at [459, 272] on p "Um die Barrierefreiheitsstandards nach WCAG 2.2 sicherzustellen wurden folgende…" at bounding box center [426, 265] width 260 height 25
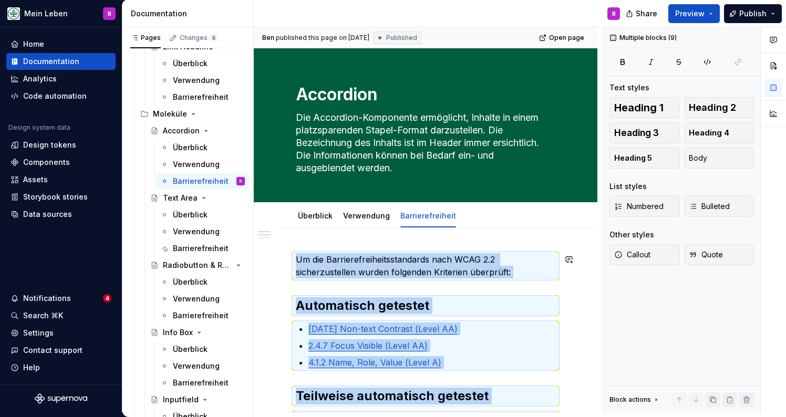
copy div "Um die Barrierefreiheitsstandards nach WCAG 2.2 sicherzustellen wurden folgende…"
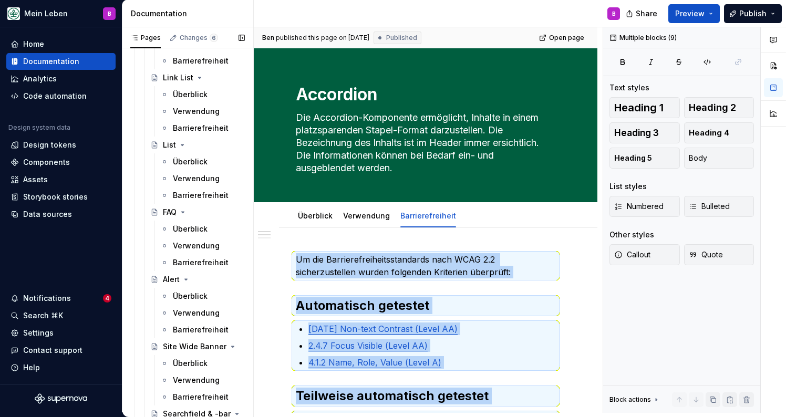
scroll to position [1348, 0]
click at [196, 260] on div "Barrierefreiheit" at bounding box center [193, 261] width 40 height 11
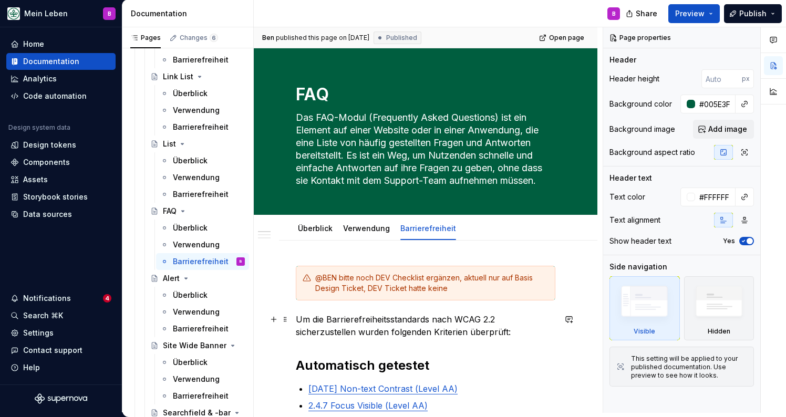
click at [478, 321] on p "Um die Barrierefreiheitsstandards nach WCAG 2.2 sicherzustellen wurden folgende…" at bounding box center [426, 325] width 260 height 25
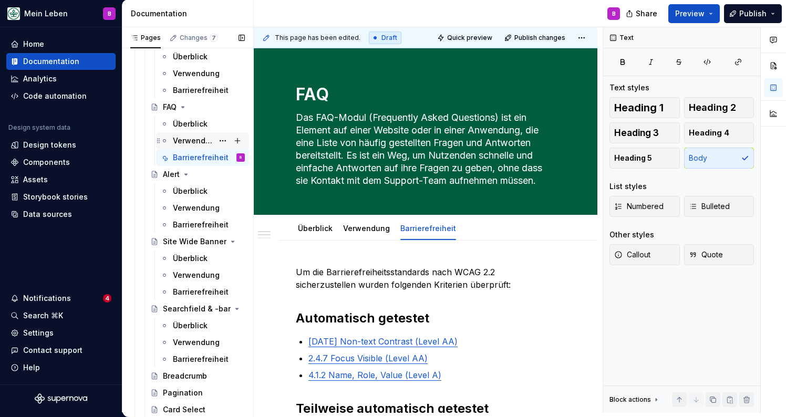
scroll to position [1472, 0]
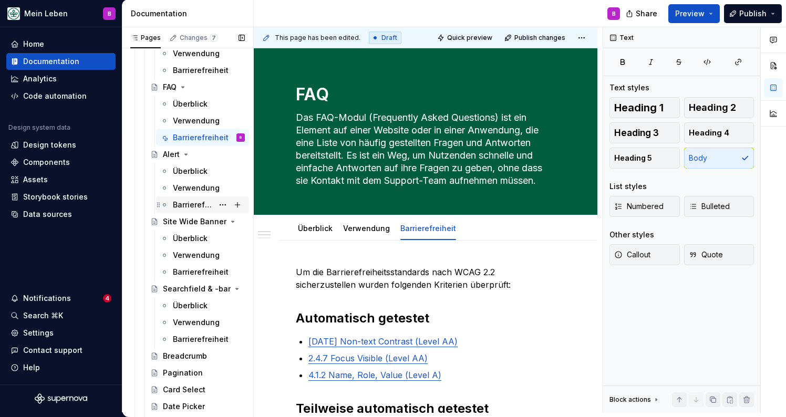
click at [184, 204] on div "Barrierefreiheit" at bounding box center [193, 205] width 40 height 11
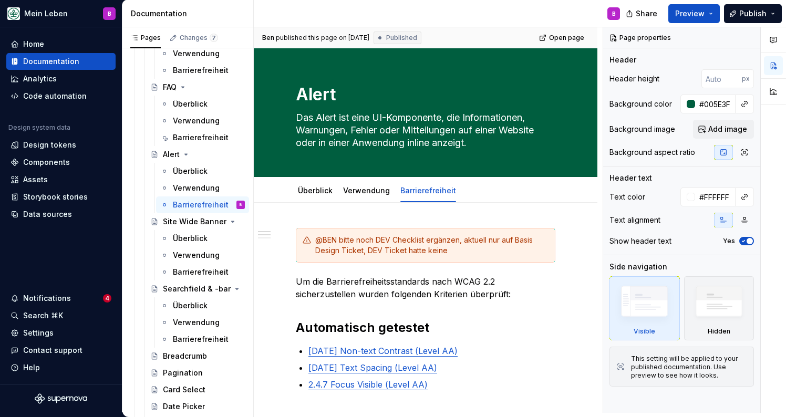
type textarea "*"
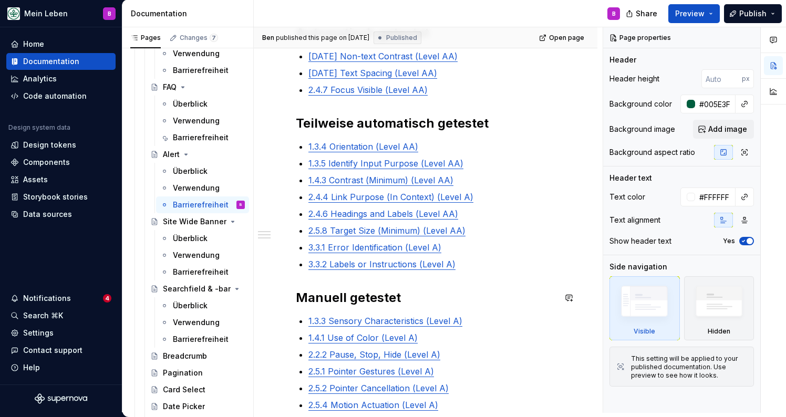
scroll to position [298, 0]
